Goal: Task Accomplishment & Management: Manage account settings

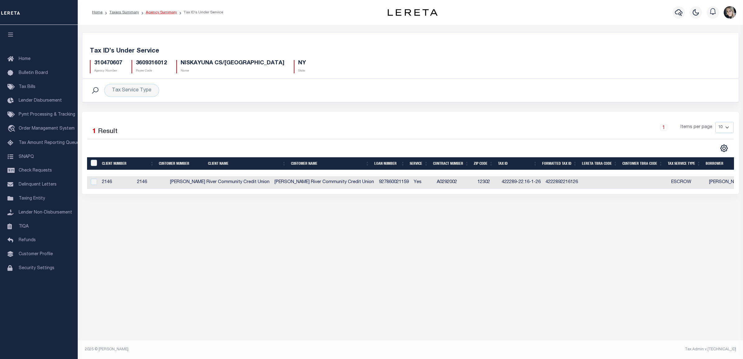
click at [152, 13] on link "Agency Summary" at bounding box center [161, 13] width 31 height 4
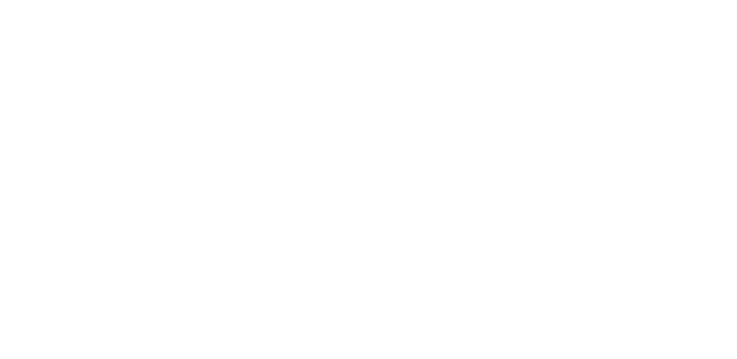
select select
checkbox input "false"
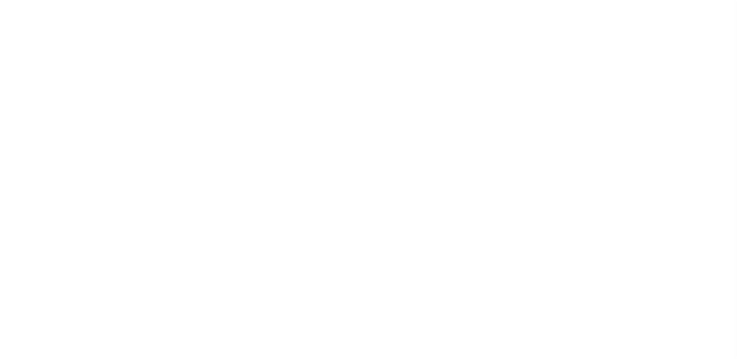
checkbox input "false"
type input "3609316012"
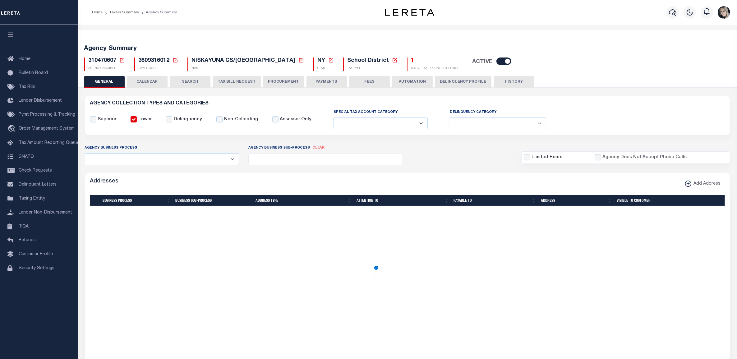
click at [120, 59] on icon at bounding box center [122, 60] width 4 height 4
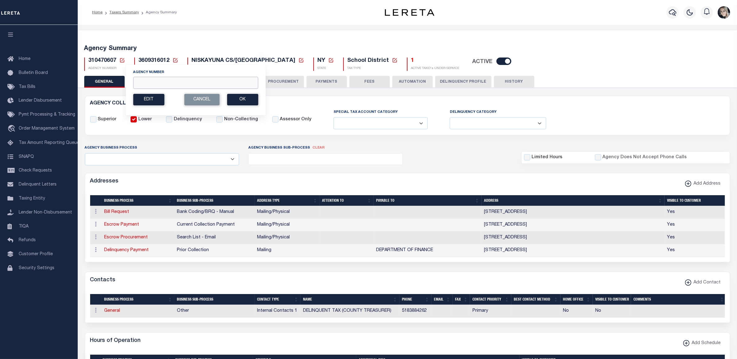
click at [145, 83] on input "Agency Number" at bounding box center [195, 83] width 125 height 12
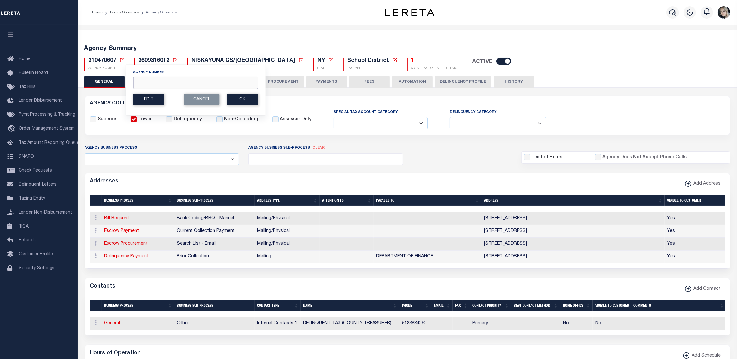
paste input "430290000"
type input "430290000"
click at [240, 101] on button "Ok" at bounding box center [242, 99] width 31 height 11
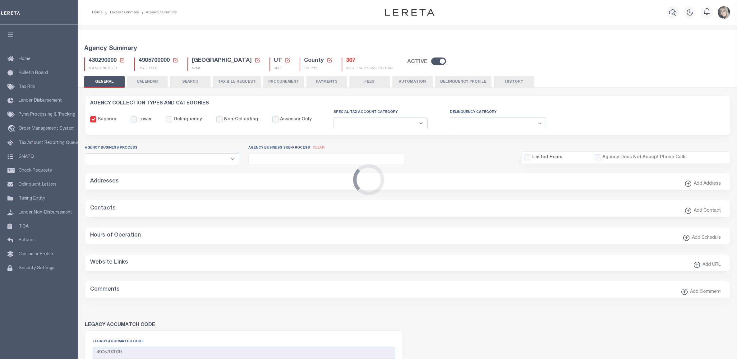
select select
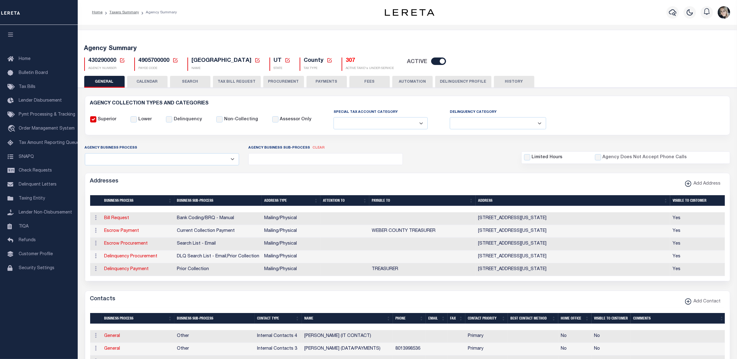
drag, startPoint x: 491, startPoint y: 158, endPoint x: 474, endPoint y: 148, distance: 19.2
click at [491, 158] on div "Agency Business Process All Automation Bill Request Delinquency Payment Delinqu…" at bounding box center [407, 154] width 654 height 21
drag, startPoint x: 225, startPoint y: 79, endPoint x: 222, endPoint y: 122, distance: 42.7
click at [225, 79] on button "TAX BILL REQUEST" at bounding box center [237, 82] width 48 height 12
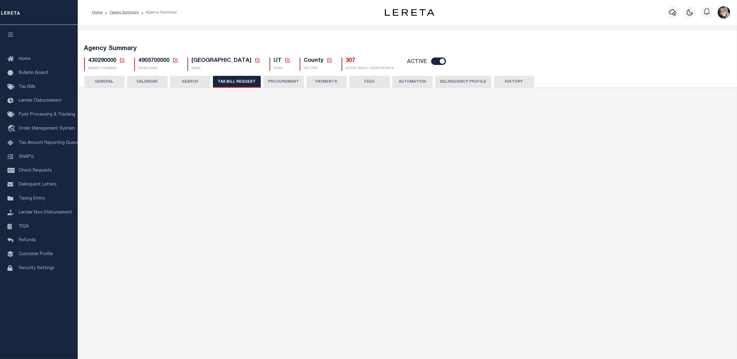
checkbox input "false"
select select "22"
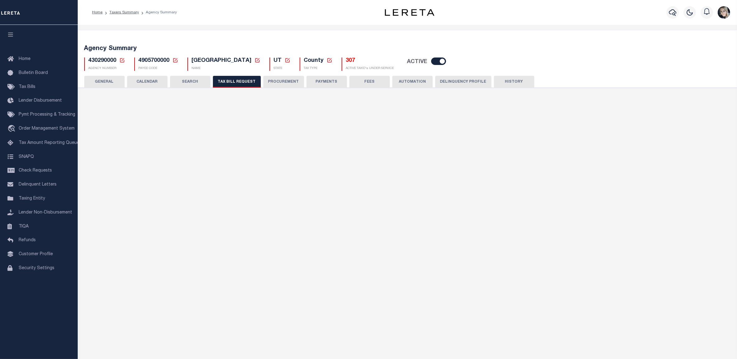
select select "true"
select select "14"
select select
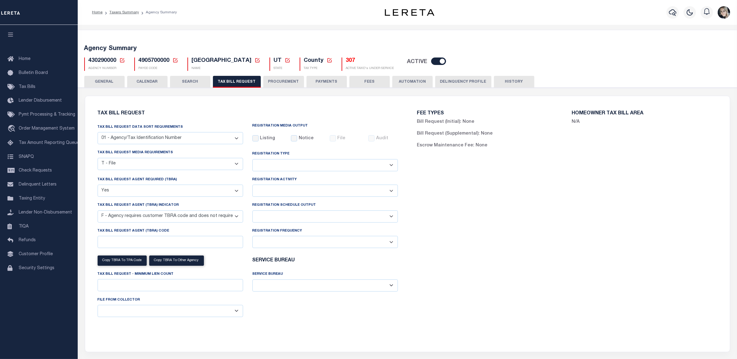
click at [294, 217] on select "Delta File Full File" at bounding box center [324, 216] width 145 height 12
select select "1"
click at [252, 212] on select "Delta File Full File" at bounding box center [324, 216] width 145 height 12
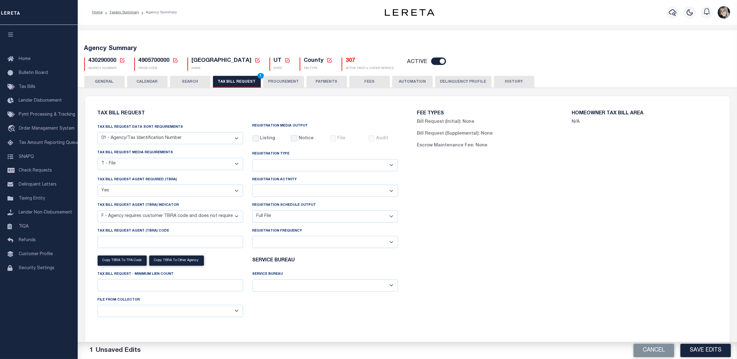
click at [704, 349] on button "Save Edits" at bounding box center [705, 350] width 50 height 13
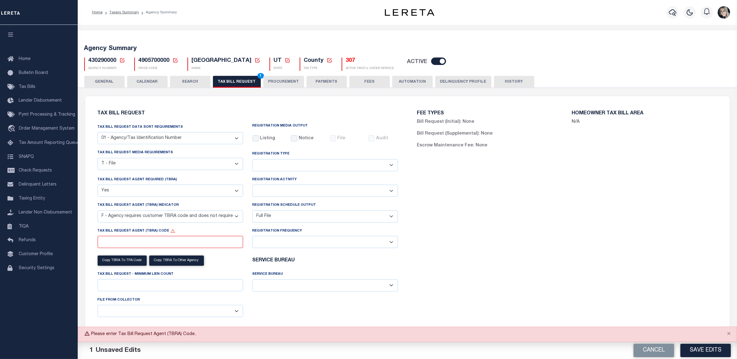
click at [140, 195] on select "Yes No" at bounding box center [170, 191] width 145 height 12
select select "false"
click at [98, 186] on select "Yes No" at bounding box center [170, 191] width 145 height 12
click at [701, 353] on button "Save Edits" at bounding box center [705, 350] width 50 height 13
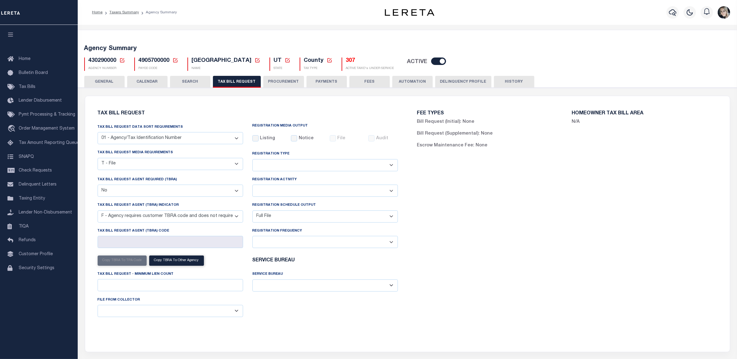
click at [577, 311] on div "FEE TYPES Bill Request (Initial): None Bill Request (Supplemental): None Escrow…" at bounding box center [566, 219] width 319 height 233
click at [447, 294] on div "FEE TYPES Bill Request (Initial): None Bill Request (Supplemental): None Escrow…" at bounding box center [566, 219] width 319 height 233
